Goal: Contribute content: Add original content to the website for others to see

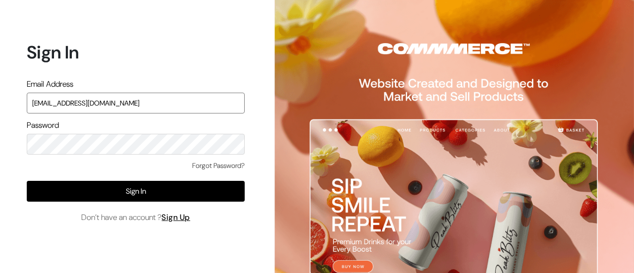
type input "admin@shahbookhouse.com"
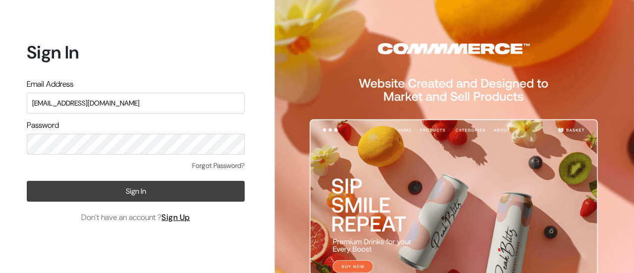
click at [164, 194] on button "Sign In" at bounding box center [136, 191] width 218 height 21
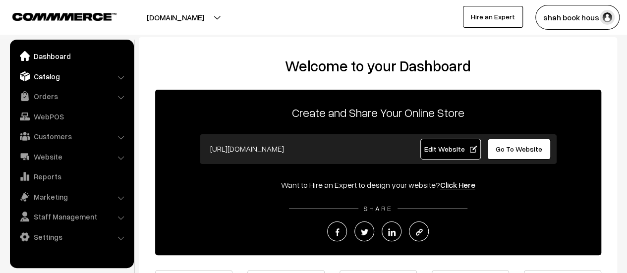
click at [113, 75] on link "Catalog" at bounding box center [71, 76] width 118 height 18
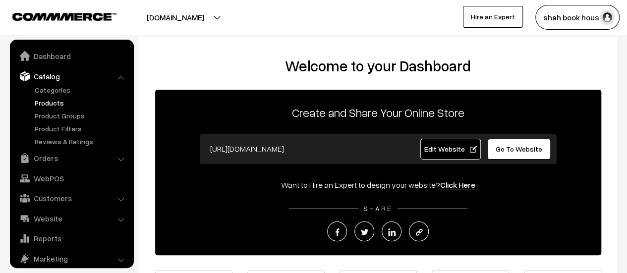
click at [52, 107] on link "Products" at bounding box center [81, 103] width 98 height 10
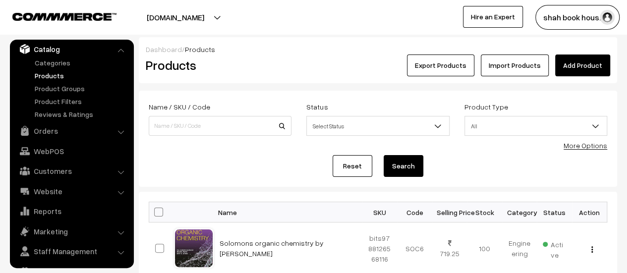
click at [581, 65] on link "Add Product" at bounding box center [582, 66] width 55 height 22
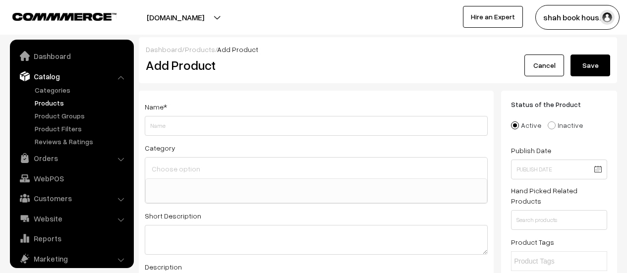
select select
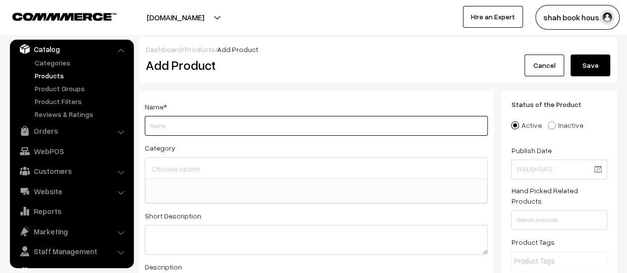
paste input "Storytelling in Pharma Marketing"
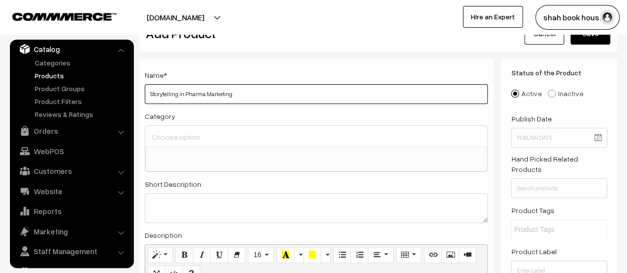
scroll to position [32, 0]
type input "Storytelling in Pharma Marketing"
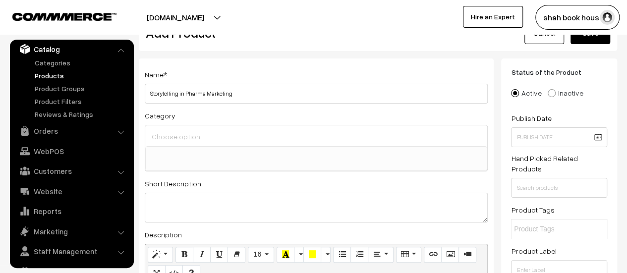
click at [317, 131] on input at bounding box center [316, 136] width 334 height 14
type input "p"
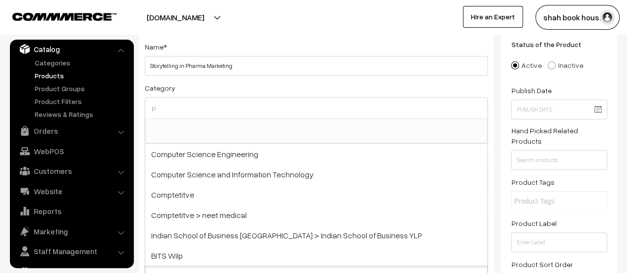
scroll to position [0, 0]
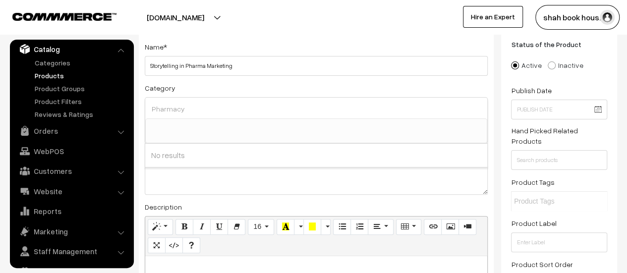
click at [287, 104] on input "Pharmacy" at bounding box center [316, 109] width 334 height 14
type input "Pharmacy"
click at [317, 184] on textarea at bounding box center [316, 180] width 343 height 30
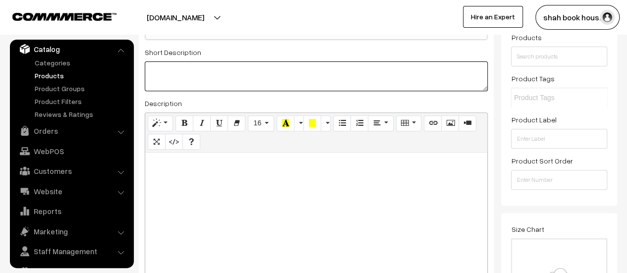
scroll to position [165, 0]
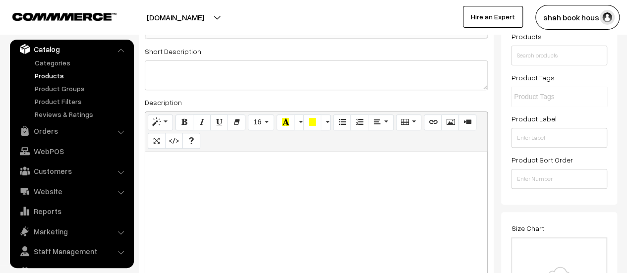
click at [287, 172] on div at bounding box center [316, 214] width 342 height 124
paste div
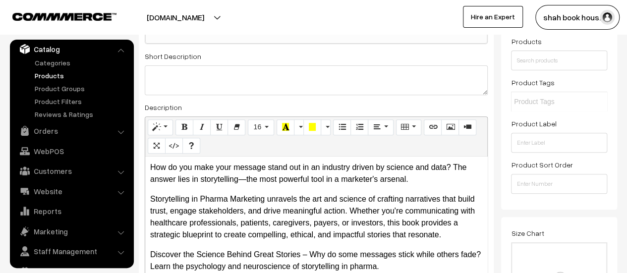
scroll to position [156, 0]
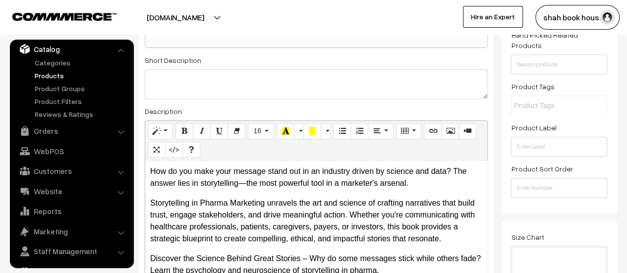
click at [409, 186] on p "How do you make your message stand out in an industry driven by science and dat…" at bounding box center [316, 178] width 332 height 24
click at [173, 200] on p "Storytelling in Pharma Marketing unravels the art and science of crafting narra…" at bounding box center [316, 221] width 332 height 48
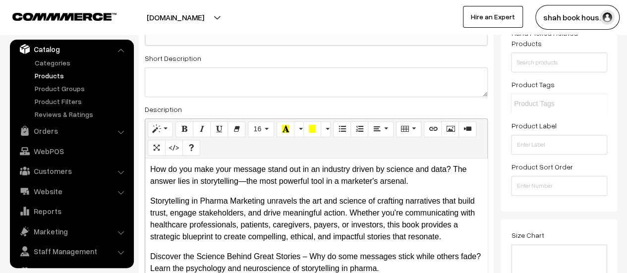
copy p "Storytelling in Pharma Marketing unravels the art and science of crafting narra…"
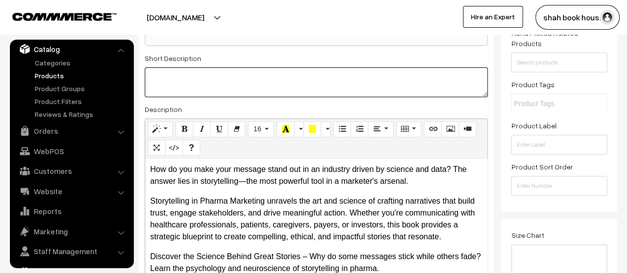
click at [275, 77] on textarea at bounding box center [316, 82] width 343 height 30
paste textarea "Storytelling in Pharma Marketing unravels the art and science of crafting narra…"
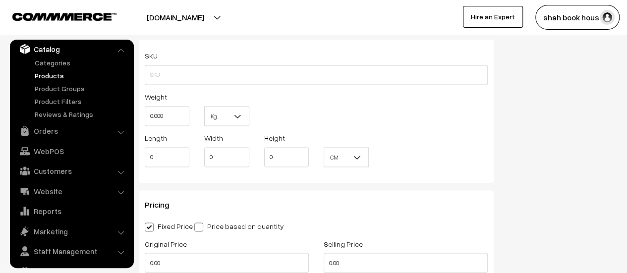
scroll to position [726, 0]
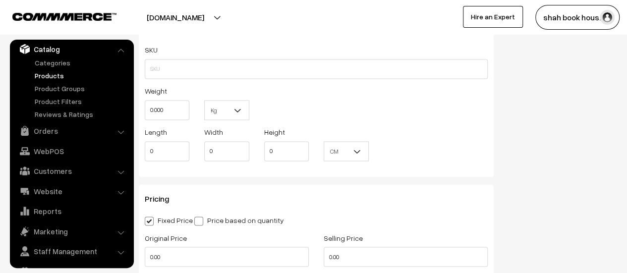
type textarea "Storytelling in Pharma Marketing unravels the art and science of crafting narra…"
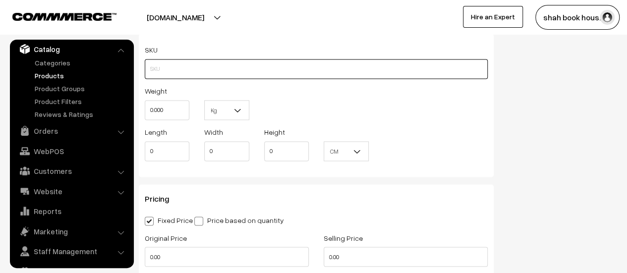
click at [309, 61] on input "text" at bounding box center [316, 69] width 343 height 20
paste input "9789349562073"
type input "9789349562073"
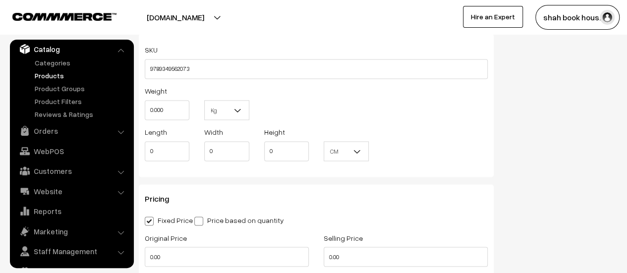
click at [157, 94] on label "Weight" at bounding box center [156, 91] width 22 height 10
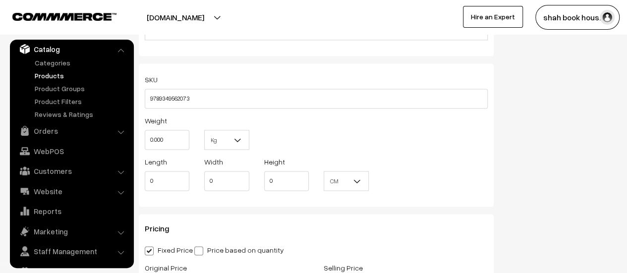
scroll to position [700, 0]
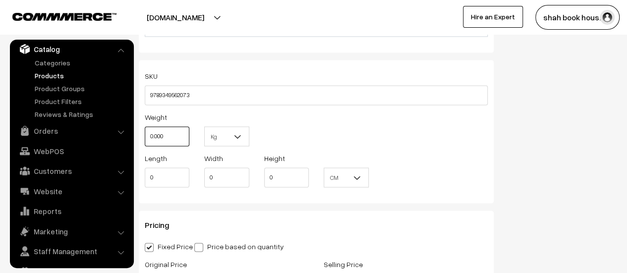
click at [173, 139] on input "0.000" at bounding box center [167, 136] width 45 height 20
type input "0.35"
click at [166, 177] on input "0" at bounding box center [167, 178] width 45 height 20
type input "26"
click at [240, 180] on input "0" at bounding box center [226, 178] width 45 height 20
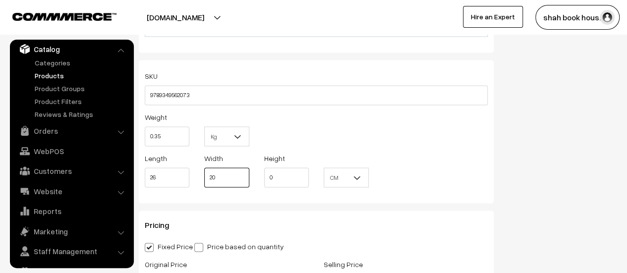
type input "20"
click at [276, 180] on input "0" at bounding box center [286, 178] width 45 height 20
type input "1"
click at [163, 178] on input "26" at bounding box center [167, 178] width 45 height 20
type input "22"
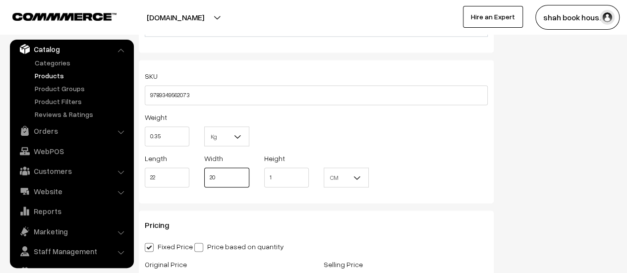
click at [239, 179] on input "20" at bounding box center [226, 178] width 45 height 20
type input "2"
type input "15"
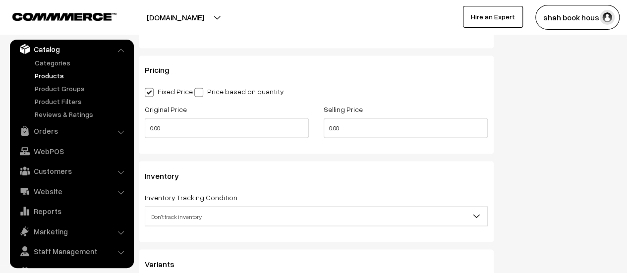
scroll to position [861, 0]
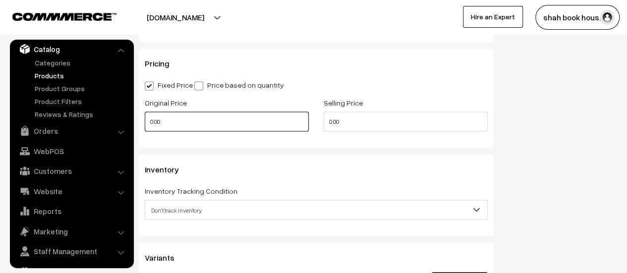
click at [228, 121] on input "0.00" at bounding box center [227, 122] width 164 height 20
type input "0"
type input "595"
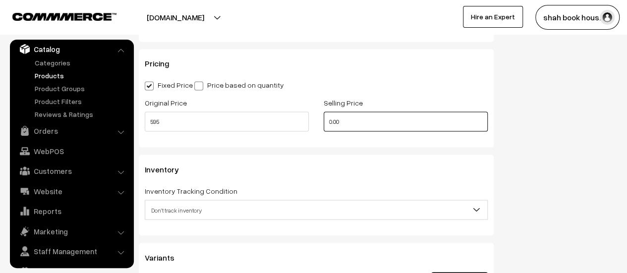
click at [367, 125] on input "0.00" at bounding box center [406, 122] width 164 height 20
type input "0"
type input "500"
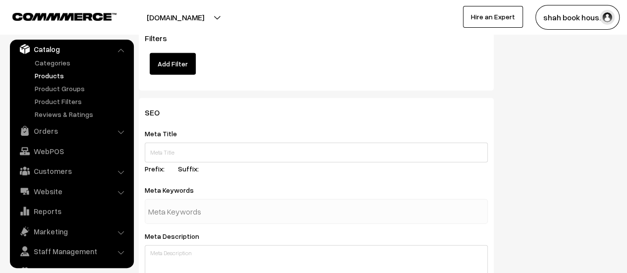
scroll to position [1155, 0]
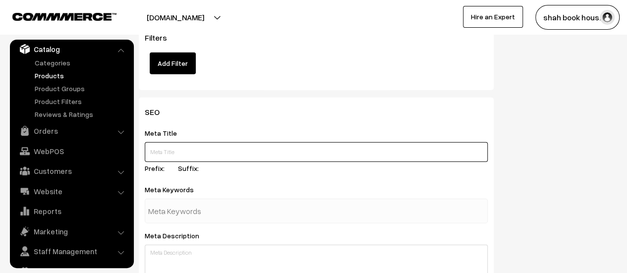
click at [270, 153] on input "text" at bounding box center [316, 152] width 343 height 20
type input "v"
paste input "9789349562073"
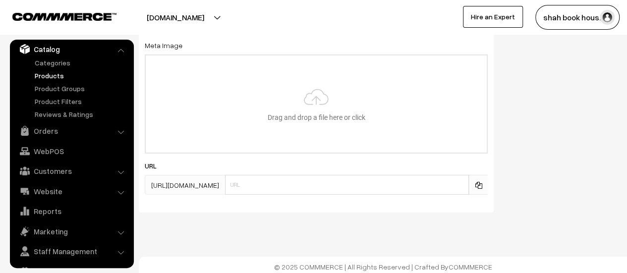
scroll to position [1412, 0]
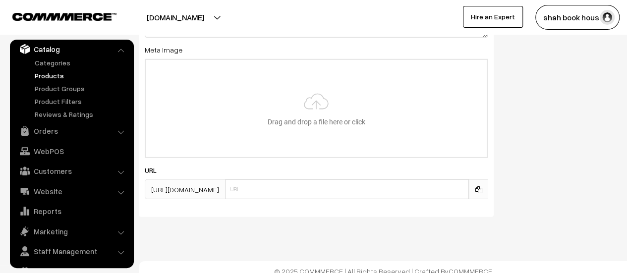
type input "9789349562073"
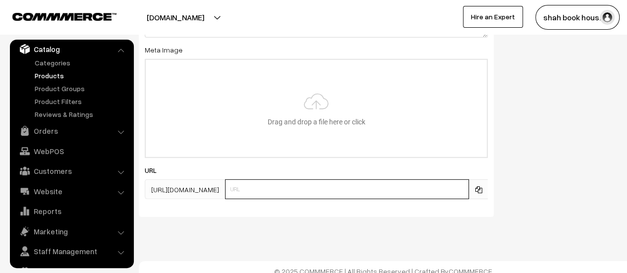
click at [335, 195] on input "text" at bounding box center [347, 189] width 244 height 20
paste input "9789349562073"
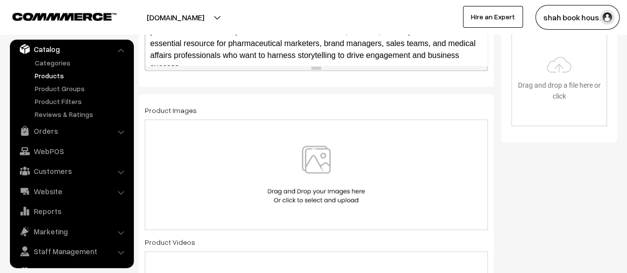
scroll to position [383, 0]
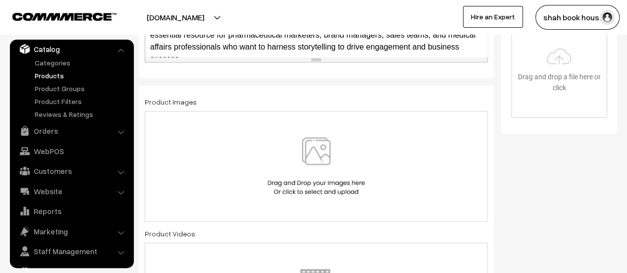
type input "9789349562073"
click at [314, 167] on img at bounding box center [316, 166] width 102 height 58
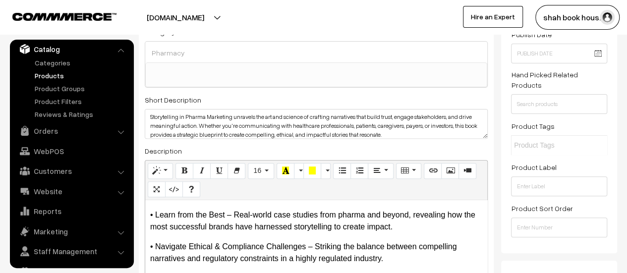
scroll to position [0, 0]
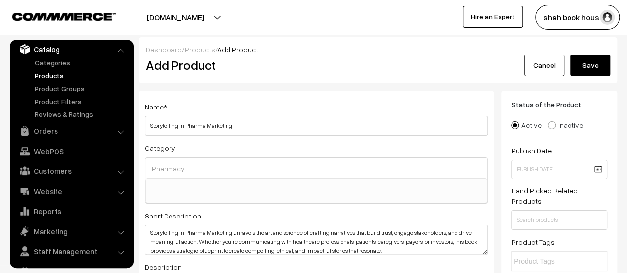
click at [592, 70] on button "Save" at bounding box center [591, 66] width 40 height 22
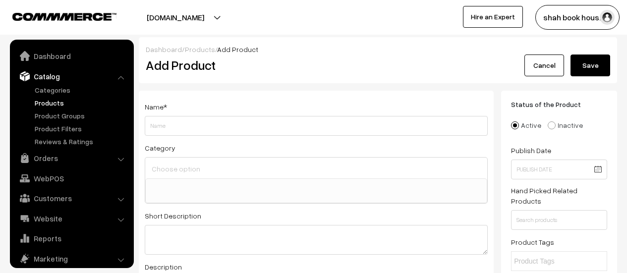
select select
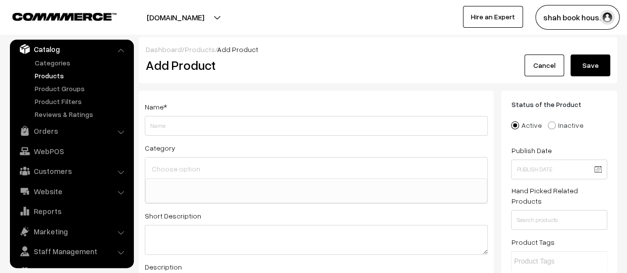
click at [48, 77] on link "Products" at bounding box center [81, 75] width 98 height 10
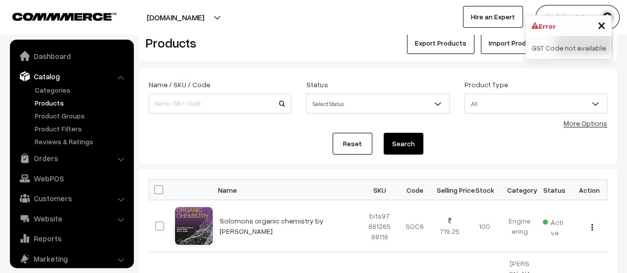
scroll to position [27, 0]
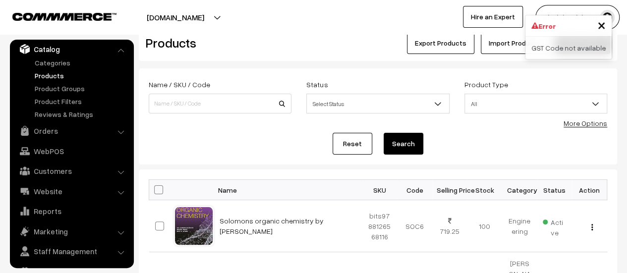
click at [594, 47] on div "GST Code not available" at bounding box center [568, 48] width 86 height 22
click at [587, 46] on div "GST Code not available" at bounding box center [568, 48] width 86 height 22
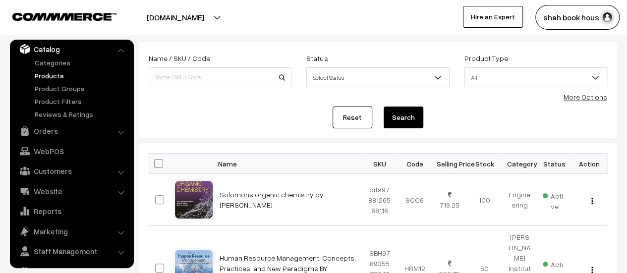
scroll to position [58, 0]
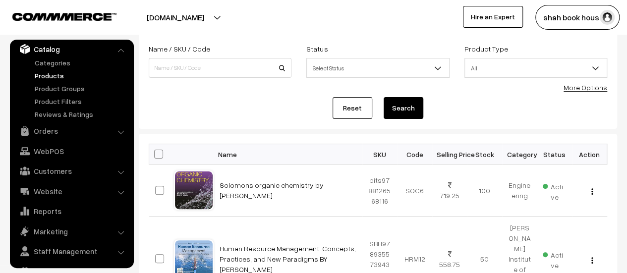
click at [45, 75] on link "Products" at bounding box center [81, 75] width 98 height 10
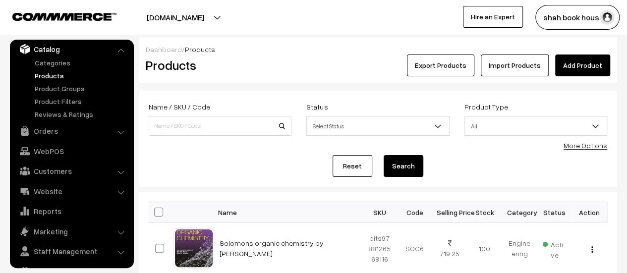
click at [594, 64] on link "Add Product" at bounding box center [582, 66] width 55 height 22
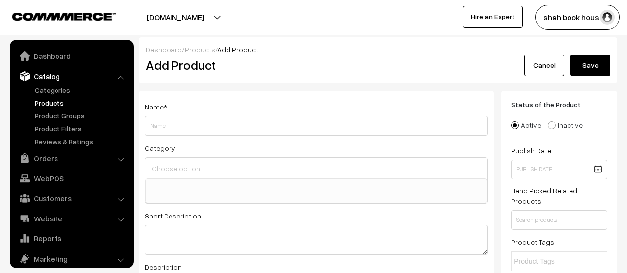
select select
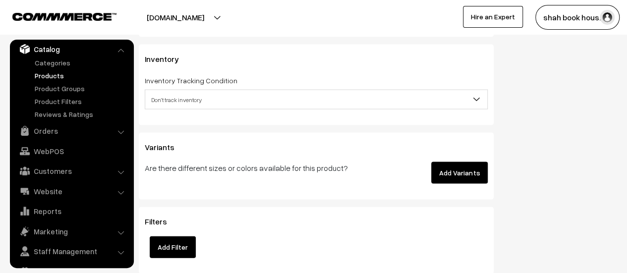
scroll to position [973, 0]
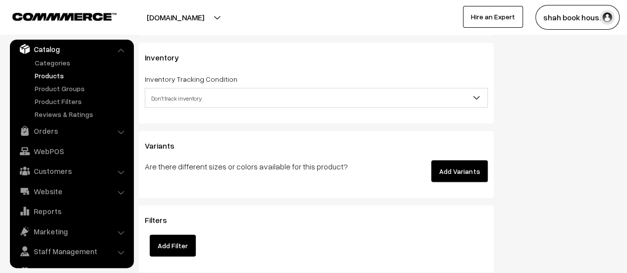
click at [482, 98] on span at bounding box center [480, 101] width 10 height 25
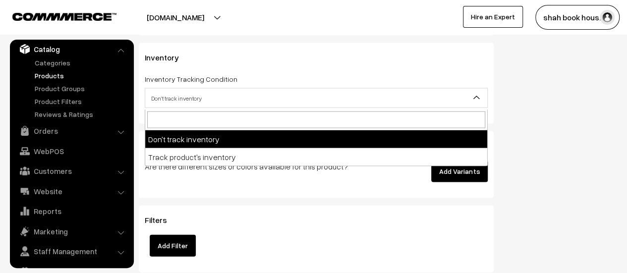
click at [469, 107] on span "Don't track inventory" at bounding box center [316, 98] width 342 height 17
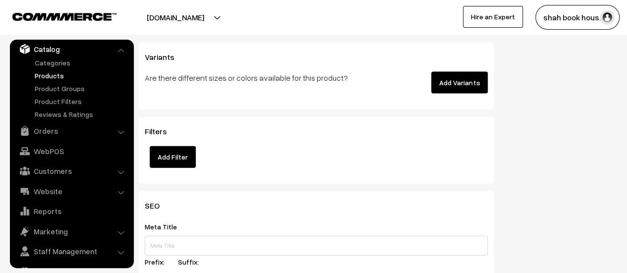
scroll to position [1061, 0]
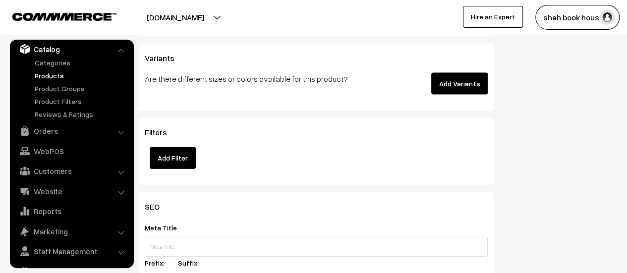
click at [171, 167] on button "Add Filter" at bounding box center [173, 158] width 46 height 22
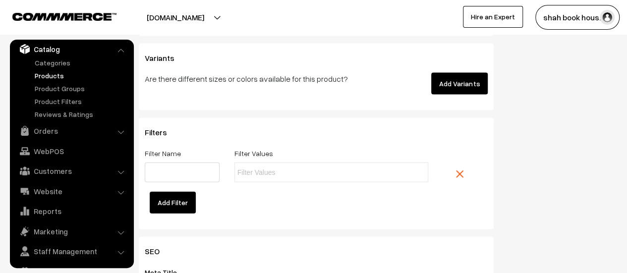
click at [463, 177] on link at bounding box center [468, 174] width 40 height 23
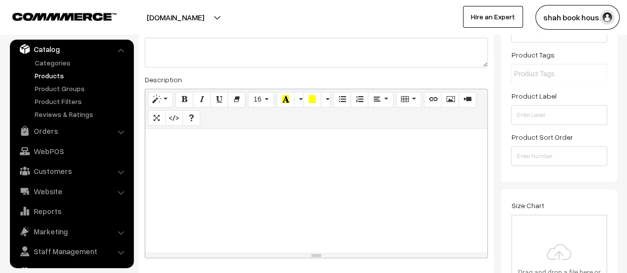
scroll to position [0, 0]
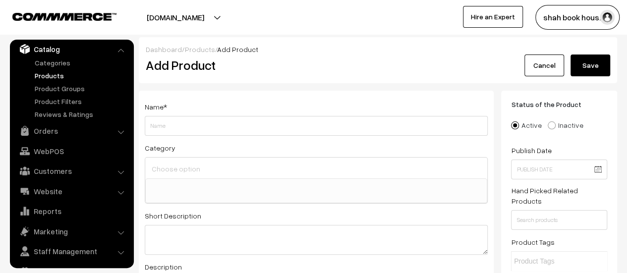
click at [606, 17] on img "button" at bounding box center [607, 17] width 15 height 15
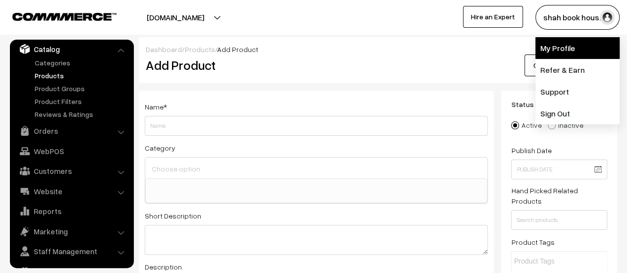
click at [571, 53] on link "My Profile" at bounding box center [577, 48] width 84 height 22
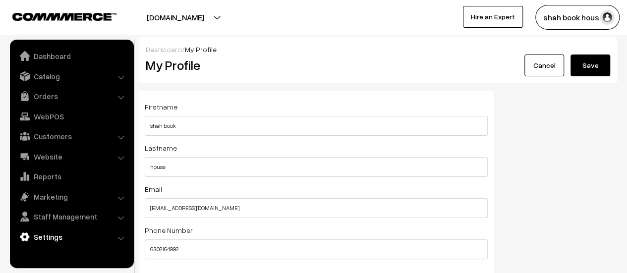
click at [44, 240] on link "Settings" at bounding box center [71, 237] width 118 height 18
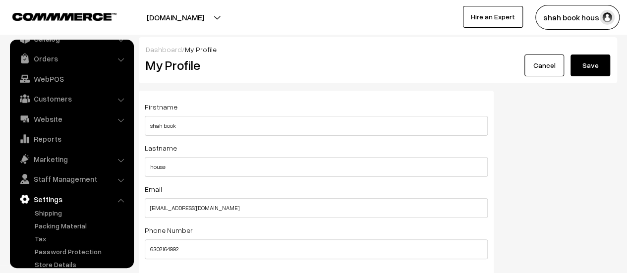
scroll to position [61, 0]
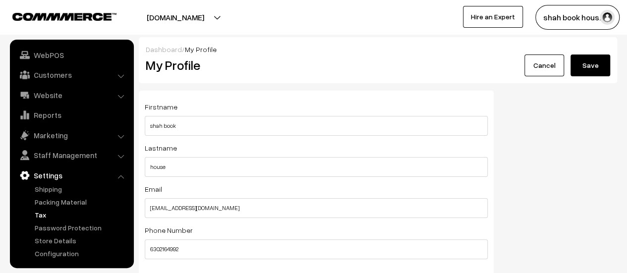
click at [40, 216] on link "Tax" at bounding box center [81, 215] width 98 height 10
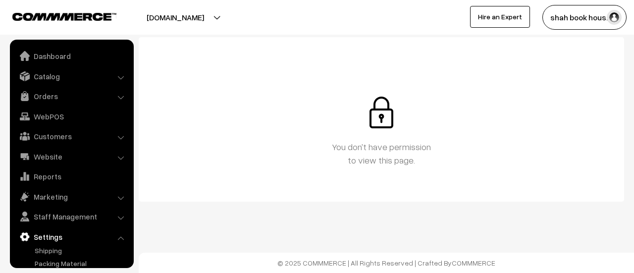
scroll to position [61, 0]
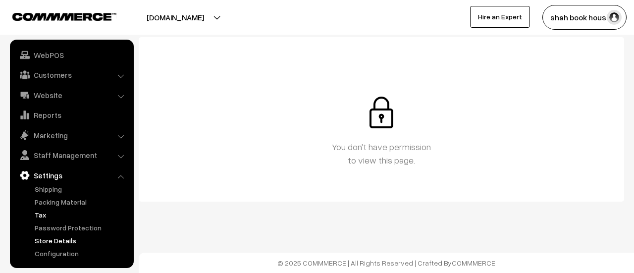
click at [37, 240] on link "Store Details" at bounding box center [81, 240] width 98 height 10
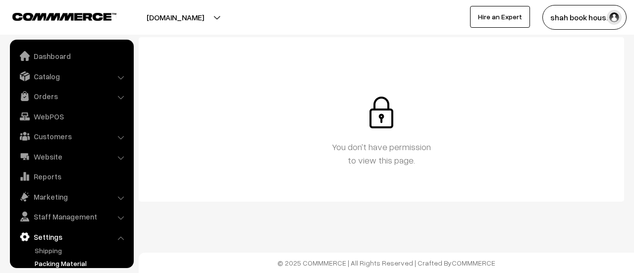
scroll to position [61, 0]
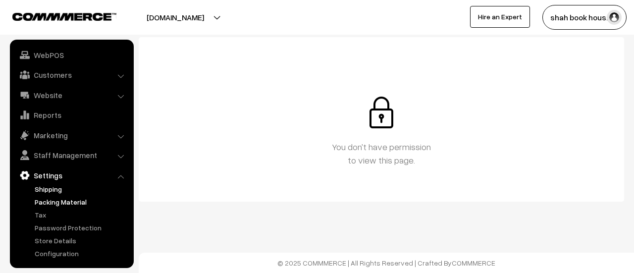
click at [39, 187] on link "Shipping" at bounding box center [81, 189] width 98 height 10
click at [39, 148] on link "Staff Management" at bounding box center [71, 155] width 118 height 18
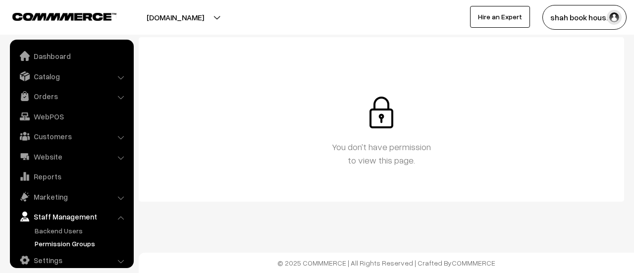
click at [41, 242] on link "Permission Groups" at bounding box center [81, 243] width 98 height 10
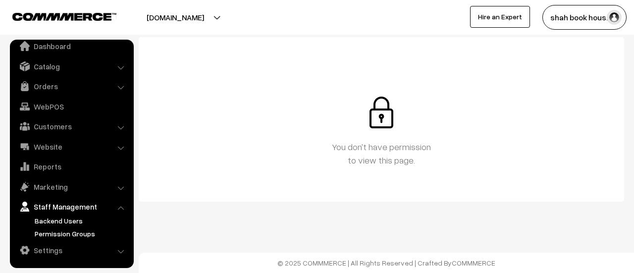
click at [36, 222] on link "Backend Users" at bounding box center [81, 221] width 98 height 10
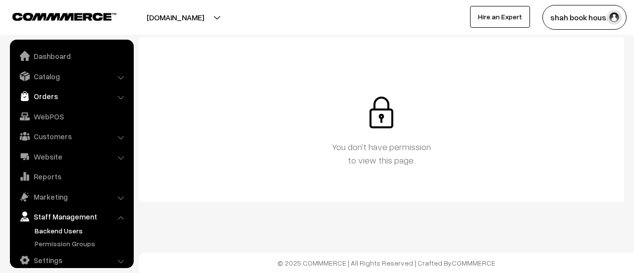
click at [46, 93] on link "Orders" at bounding box center [71, 96] width 118 height 18
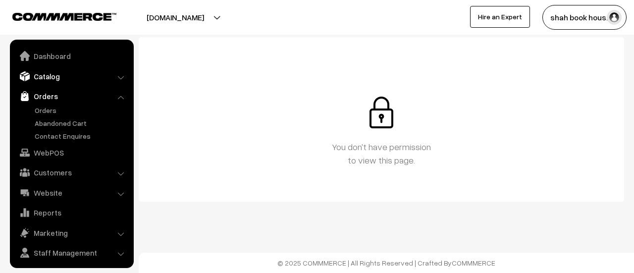
click at [46, 79] on link "Catalog" at bounding box center [71, 76] width 118 height 18
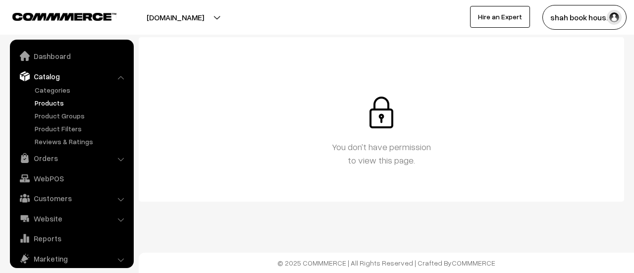
click at [45, 99] on link "Products" at bounding box center [81, 103] width 98 height 10
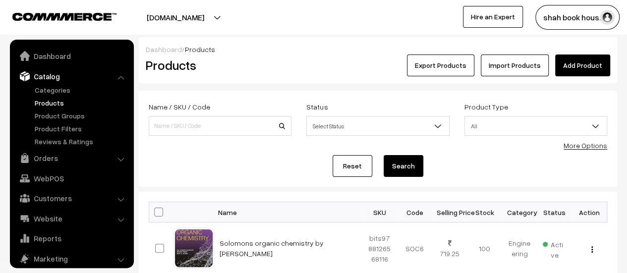
scroll to position [27, 0]
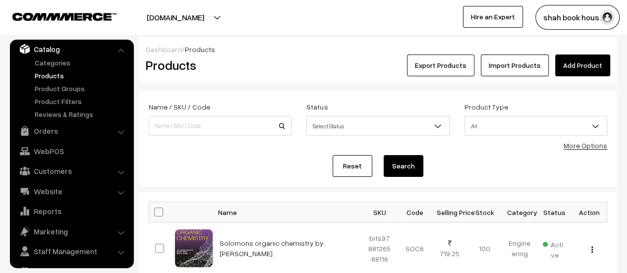
click at [589, 66] on link "Add Product" at bounding box center [582, 66] width 55 height 22
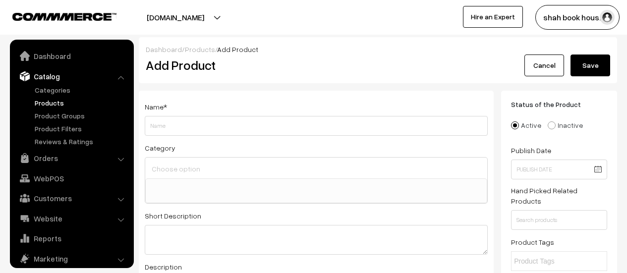
select select
click at [380, 128] on input "Weight" at bounding box center [316, 126] width 343 height 20
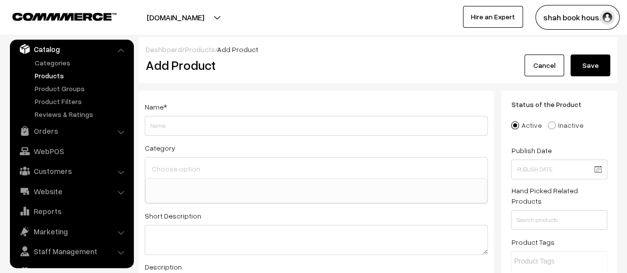
type input "9789349562073"
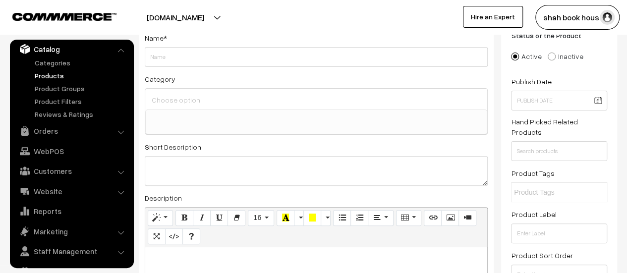
scroll to position [98, 0]
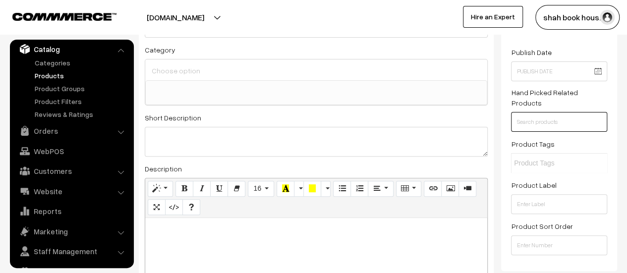
click at [581, 112] on input "text" at bounding box center [559, 122] width 96 height 20
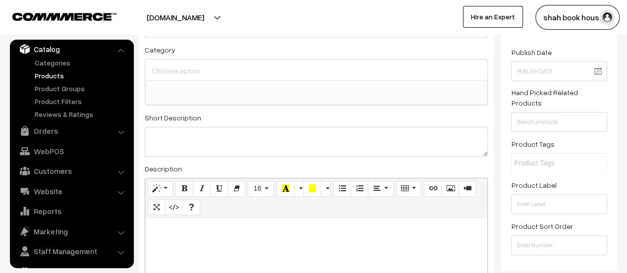
click at [588, 160] on input "text" at bounding box center [557, 163] width 87 height 10
click at [583, 195] on input "text" at bounding box center [559, 204] width 96 height 20
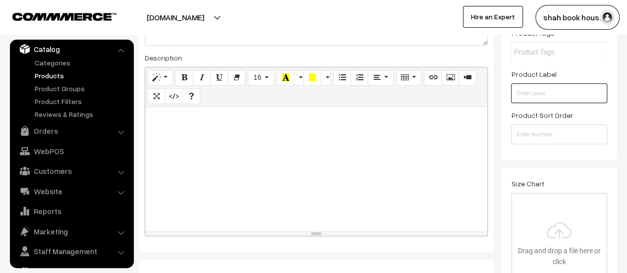
scroll to position [211, 0]
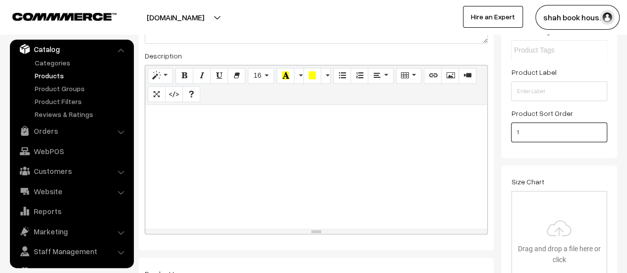
click at [593, 122] on input "1" at bounding box center [559, 132] width 96 height 20
click at [598, 122] on input "2" at bounding box center [559, 132] width 96 height 20
click at [605, 122] on input "2" at bounding box center [559, 132] width 96 height 20
click at [606, 122] on input "2" at bounding box center [559, 132] width 96 height 20
type input "1"
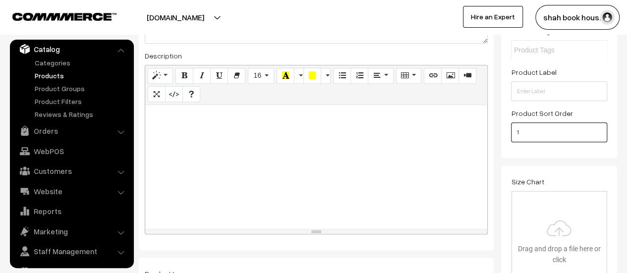
click at [599, 126] on input "1" at bounding box center [559, 132] width 96 height 20
click at [600, 126] on input "1" at bounding box center [559, 132] width 96 height 20
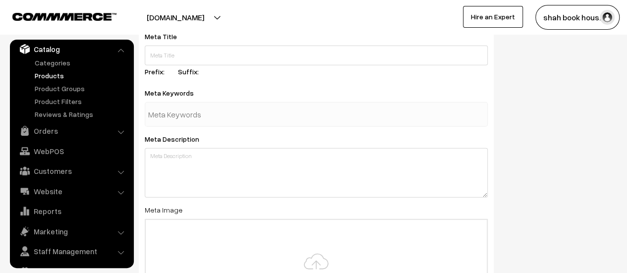
scroll to position [1246, 0]
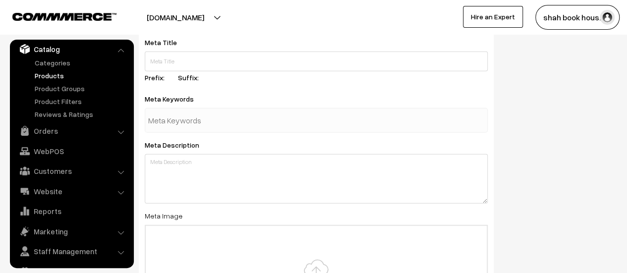
click at [118, 131] on li "Orders Orders" at bounding box center [71, 131] width 119 height 18
click at [116, 125] on link "Orders" at bounding box center [71, 131] width 118 height 18
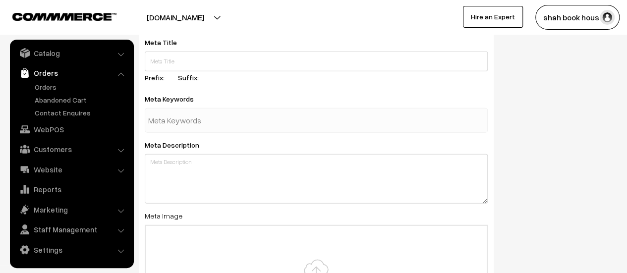
scroll to position [23, 0]
click at [112, 192] on link "Reports" at bounding box center [71, 190] width 118 height 18
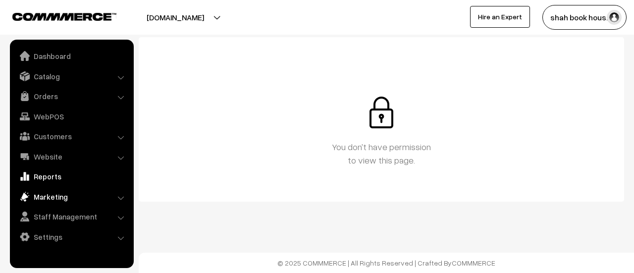
click at [120, 191] on link "Marketing" at bounding box center [71, 197] width 118 height 18
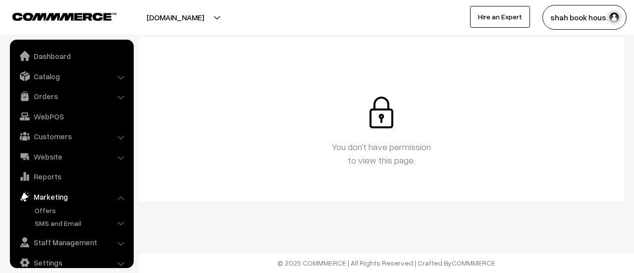
click at [121, 159] on li "Website Domain Setup Authors" at bounding box center [71, 157] width 119 height 18
click at [118, 136] on li "Customers Customers" at bounding box center [71, 136] width 119 height 18
click at [57, 140] on link "Customers" at bounding box center [71, 136] width 118 height 18
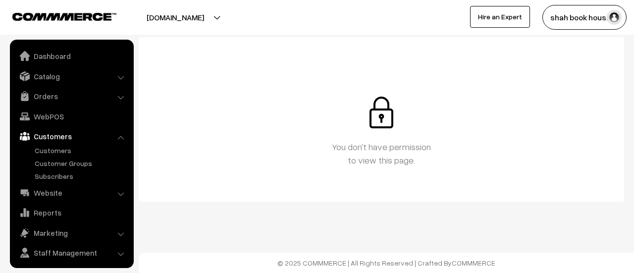
click at [78, 19] on img at bounding box center [64, 16] width 104 height 7
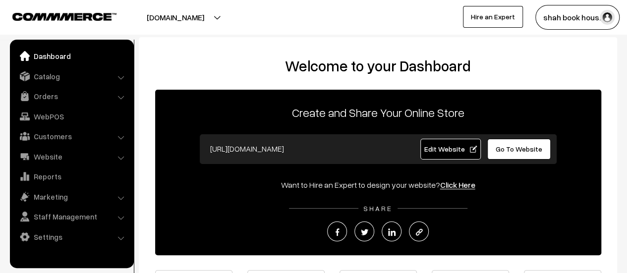
click at [583, 7] on button "shah book hous…" at bounding box center [577, 17] width 84 height 25
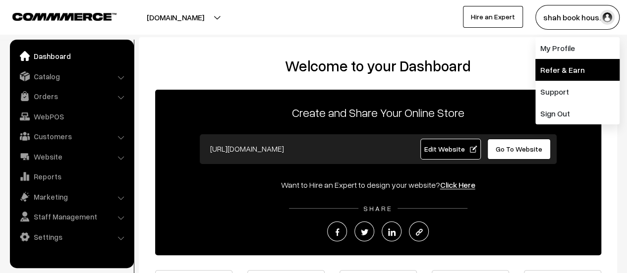
click at [578, 73] on link "Refer & Earn" at bounding box center [577, 70] width 84 height 22
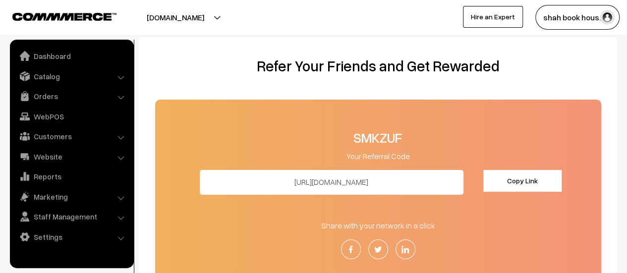
click at [600, 9] on button "shah book hous…" at bounding box center [577, 17] width 84 height 25
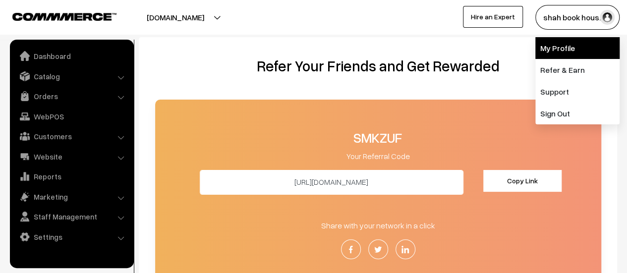
click at [564, 49] on link "My Profile" at bounding box center [577, 48] width 84 height 22
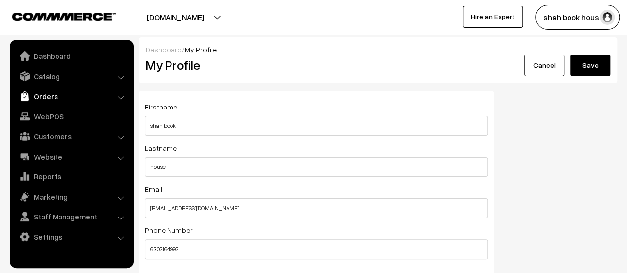
click at [116, 89] on link "Orders" at bounding box center [71, 96] width 118 height 18
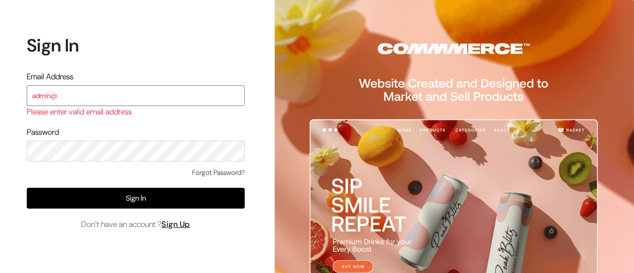
click at [73, 98] on input "admin@" at bounding box center [136, 95] width 218 height 21
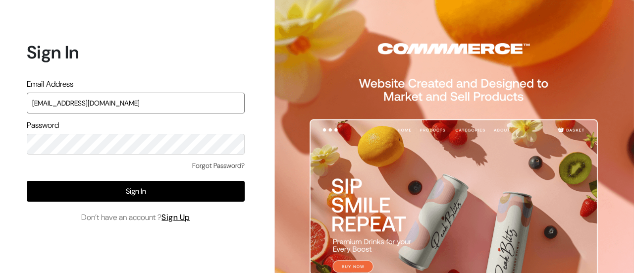
type input "[EMAIL_ADDRESS][DOMAIN_NAME]"
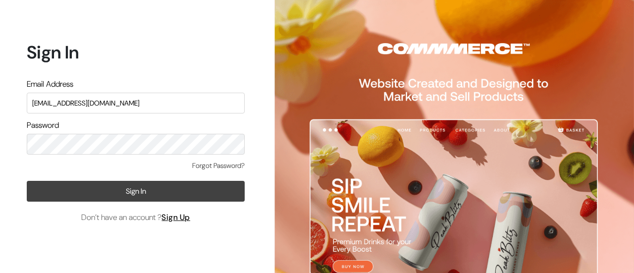
click at [187, 182] on button "Sign In" at bounding box center [136, 191] width 218 height 21
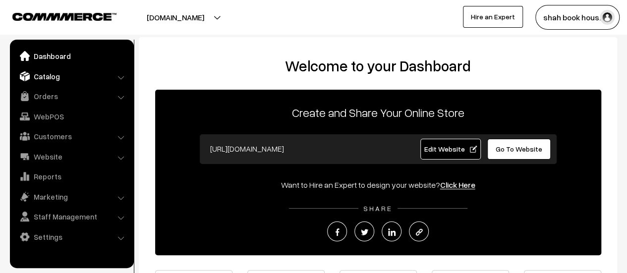
click at [121, 74] on link "Catalog" at bounding box center [71, 76] width 118 height 18
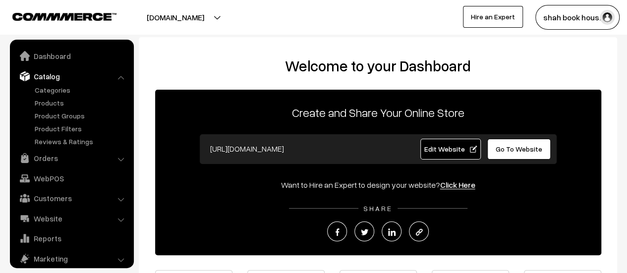
click at [46, 75] on link "Catalog" at bounding box center [71, 76] width 118 height 18
click at [42, 100] on link "Products" at bounding box center [81, 103] width 98 height 10
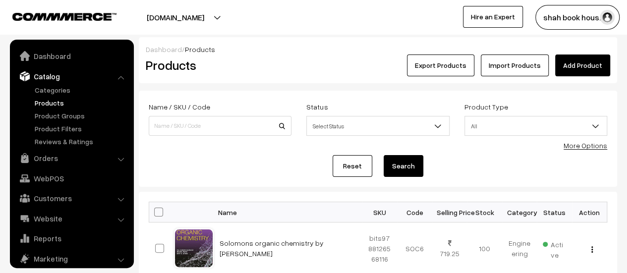
scroll to position [27, 0]
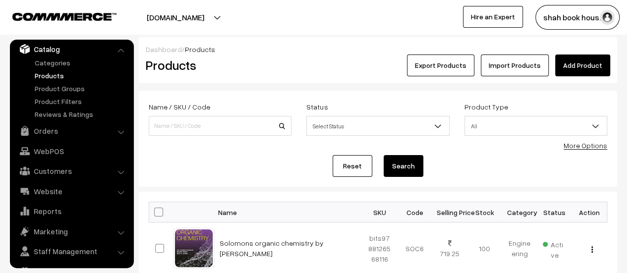
click at [588, 69] on link "Add Product" at bounding box center [582, 66] width 55 height 22
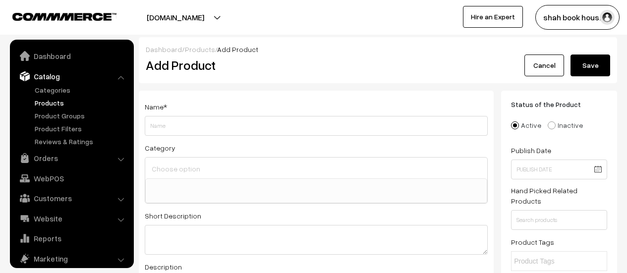
select select
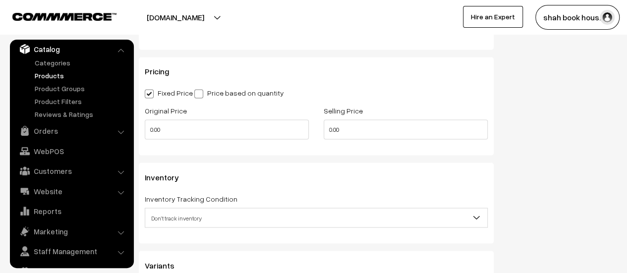
scroll to position [841, 0]
